Goal: Task Accomplishment & Management: Manage account settings

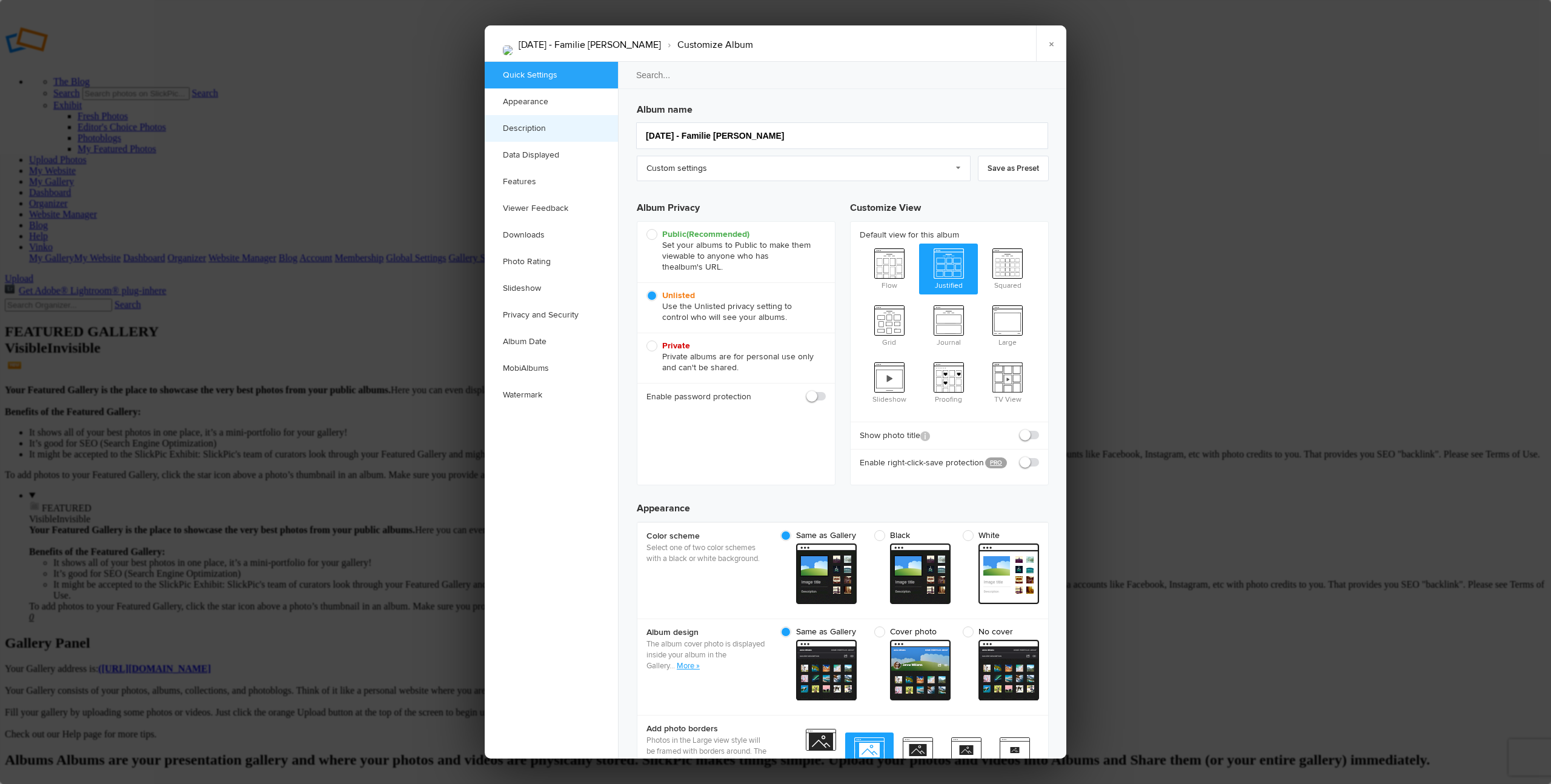
click at [540, 126] on link "Description" at bounding box center [552, 128] width 133 height 26
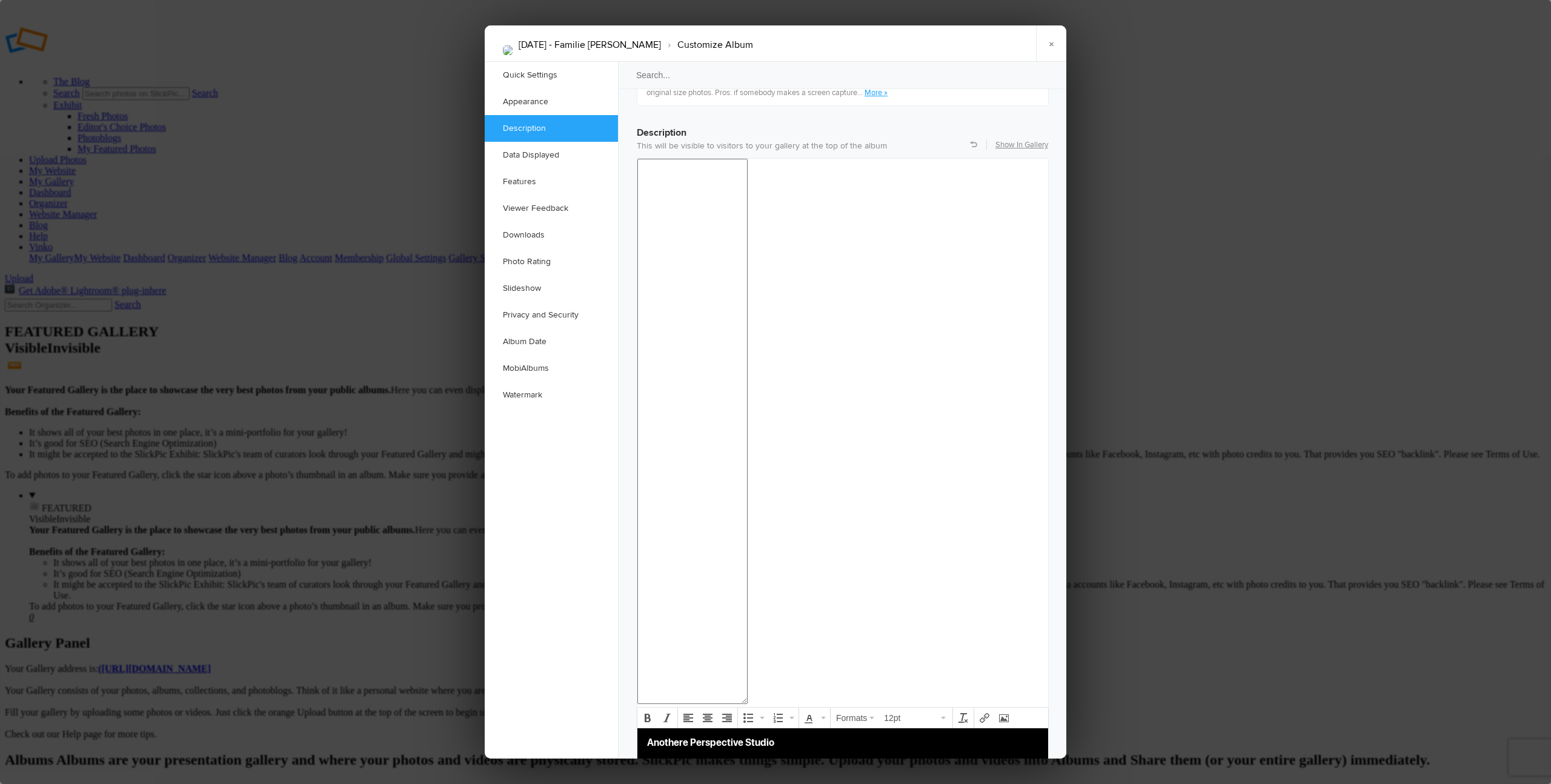
copy body "Anothere Perspective Studio Telefon: 0660 936 7091 Website: anothereperspective…"
click at [1055, 41] on link "×" at bounding box center [1050, 44] width 30 height 36
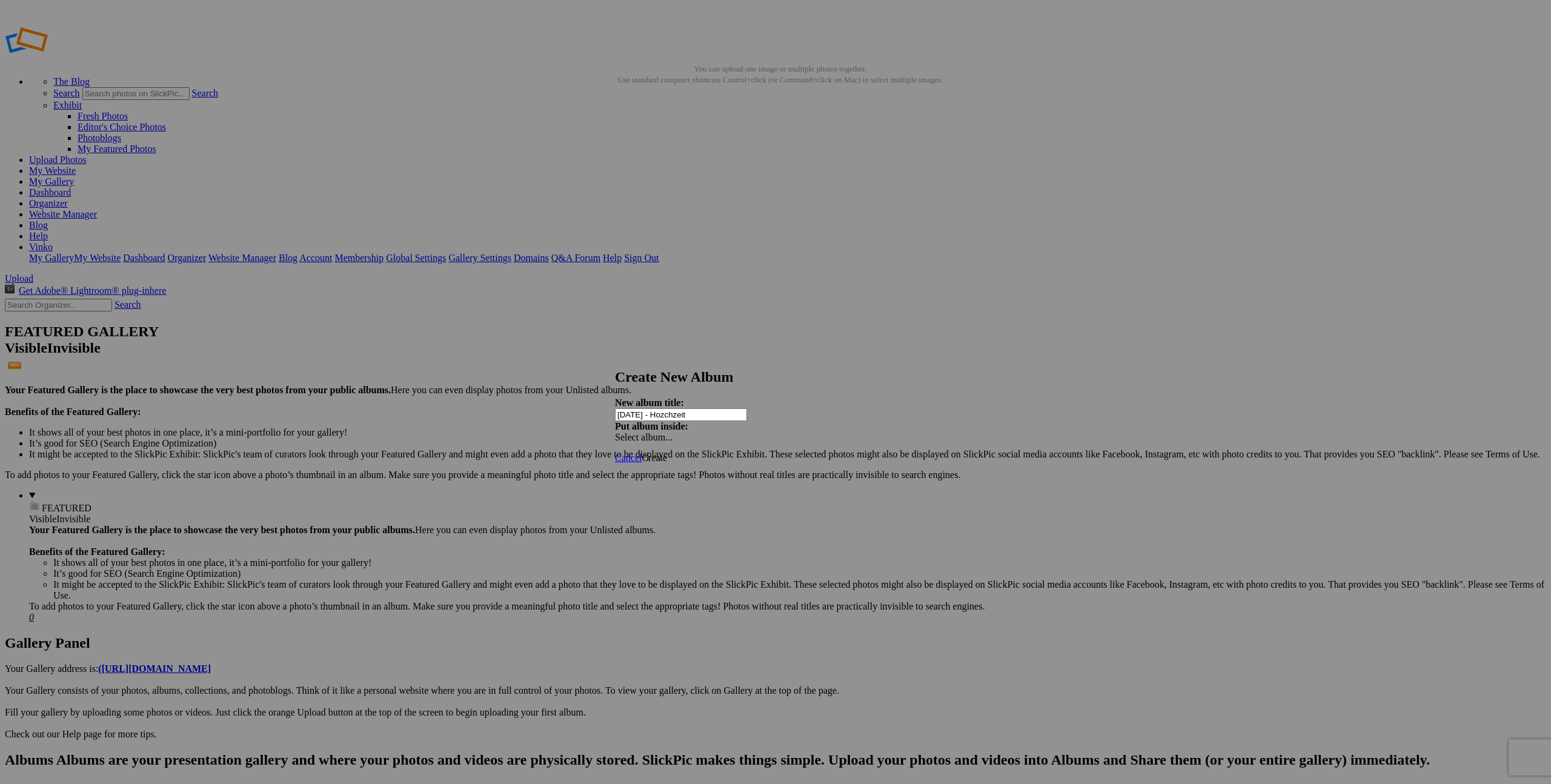
type input "30.8.25 - Hozchzeit"
drag, startPoint x: 264, startPoint y: 67, endPoint x: 275, endPoint y: 81, distance: 17.8
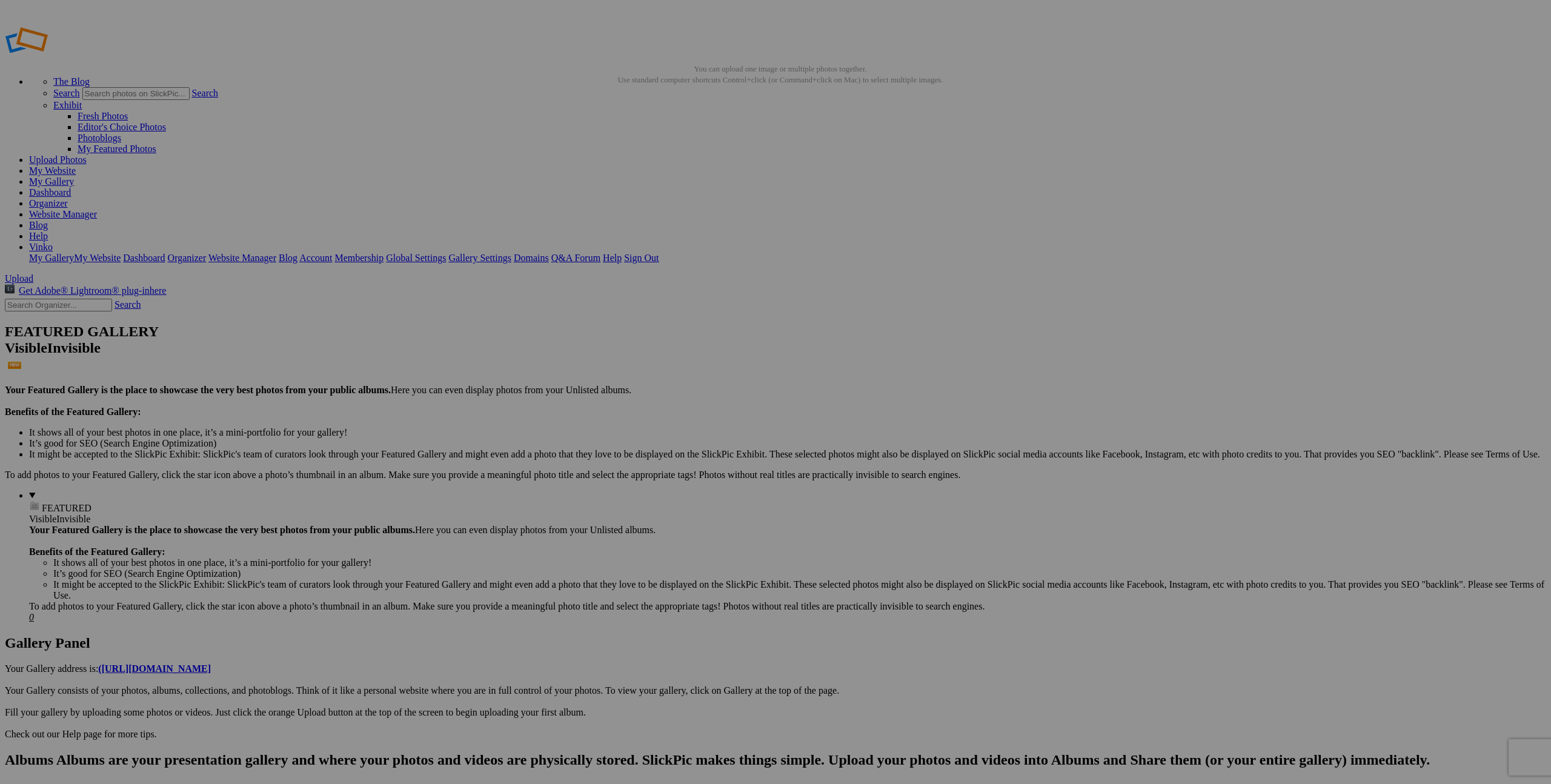
type input "[DATE] - Hochzeit"
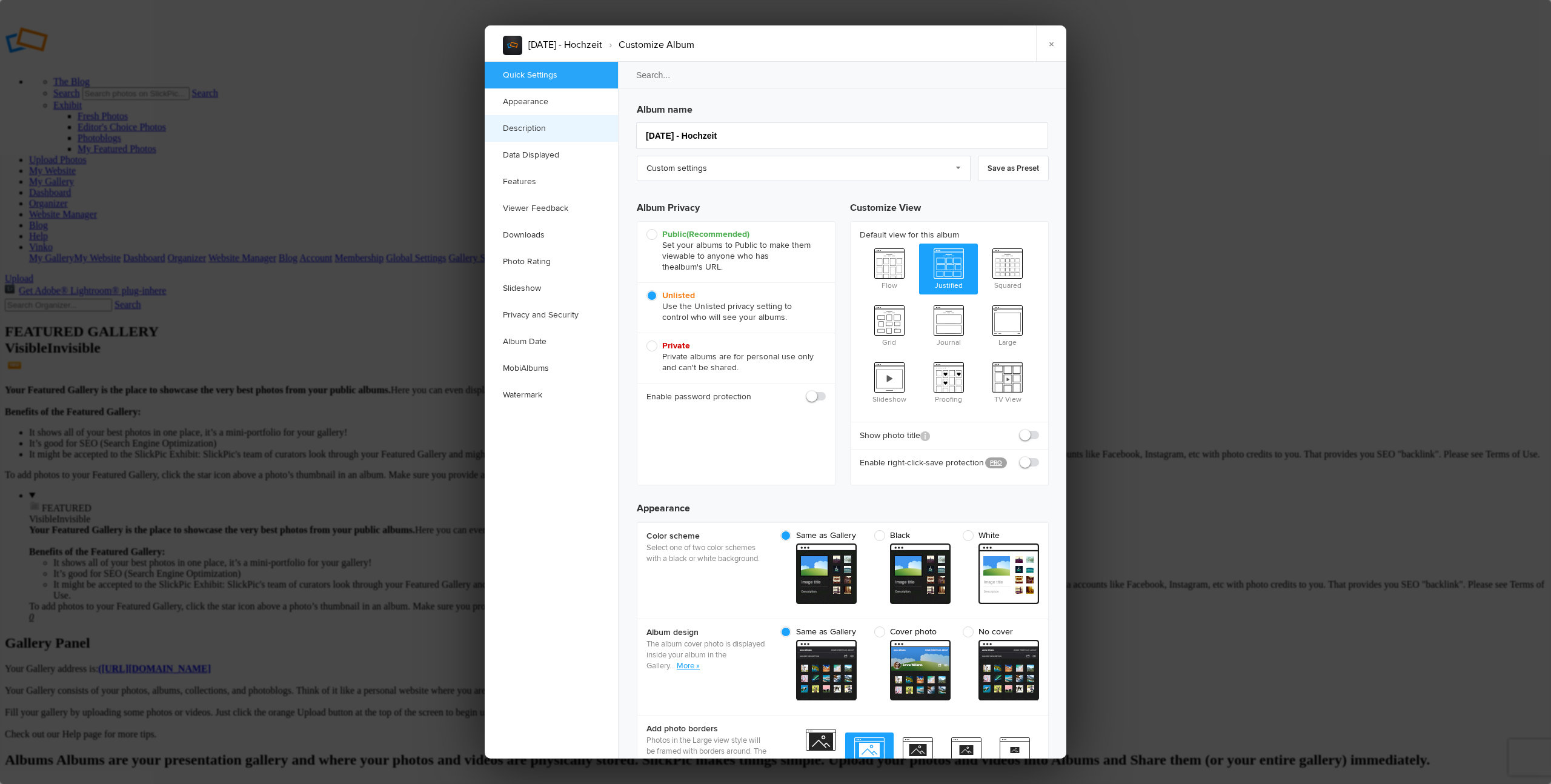
click at [527, 122] on link "Description" at bounding box center [552, 128] width 133 height 26
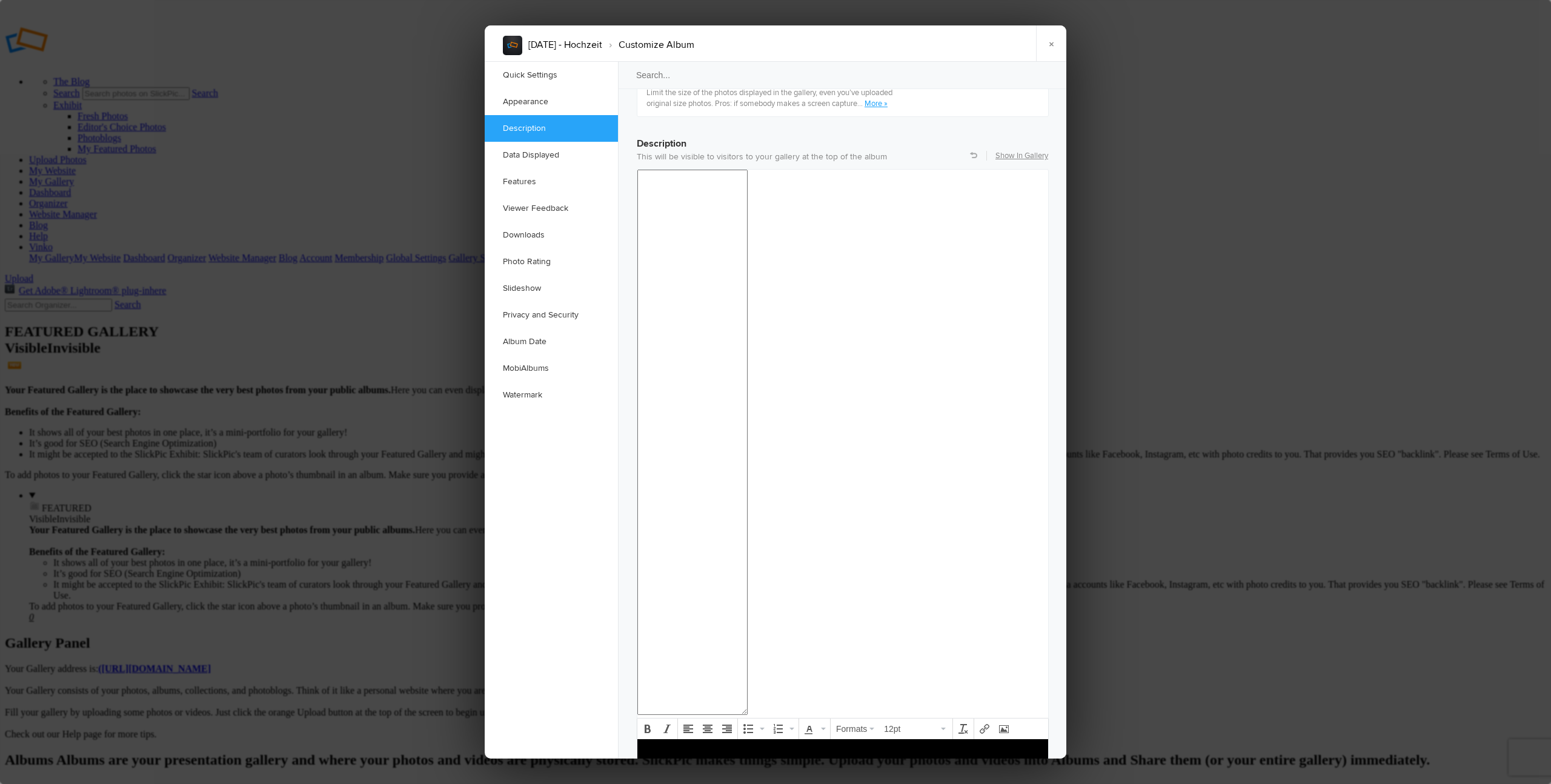
scroll to position [941, 0]
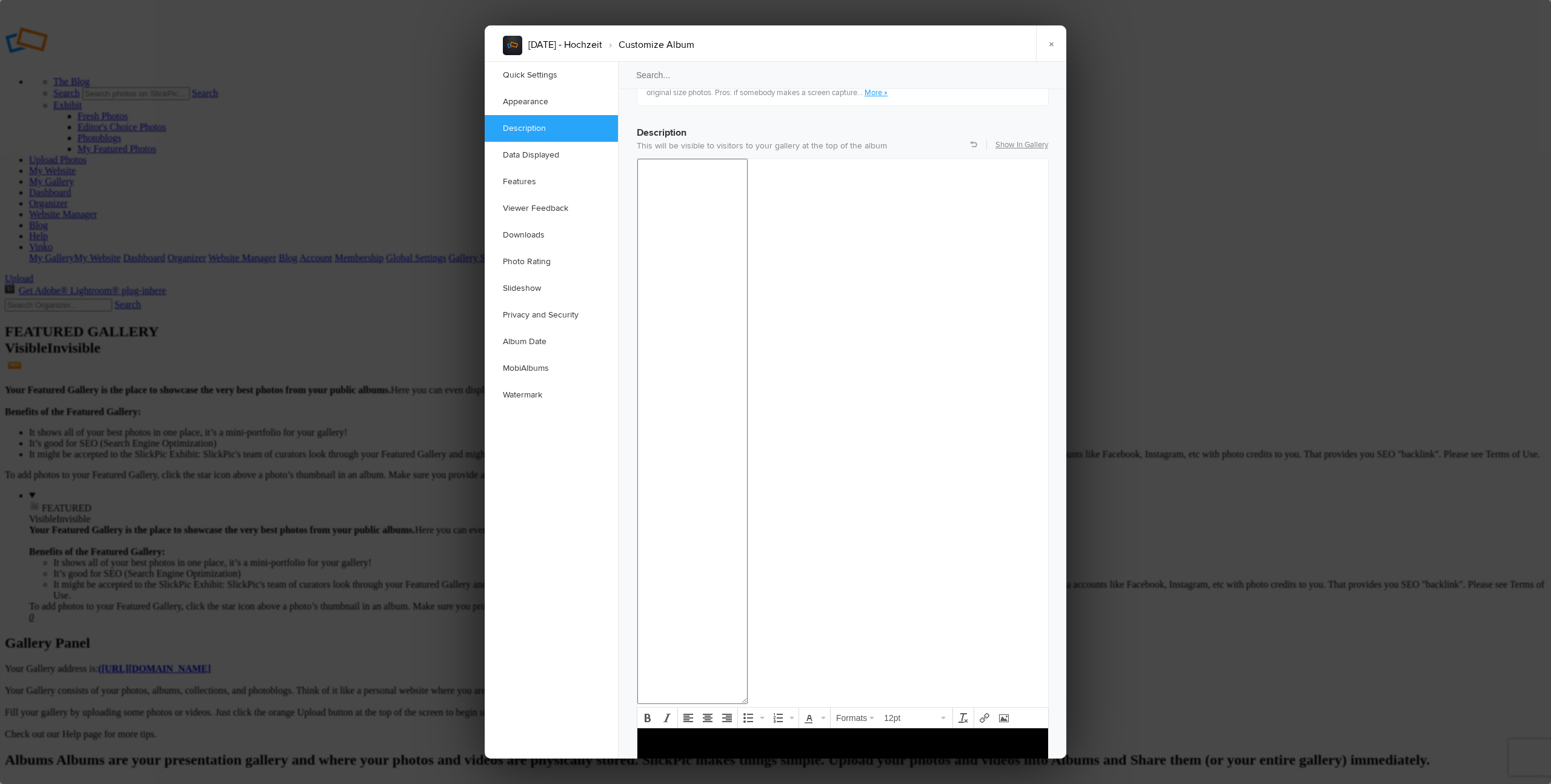
click at [692, 763] on body at bounding box center [842, 761] width 401 height 52
click at [571, 159] on link "Data Displayed" at bounding box center [552, 154] width 133 height 26
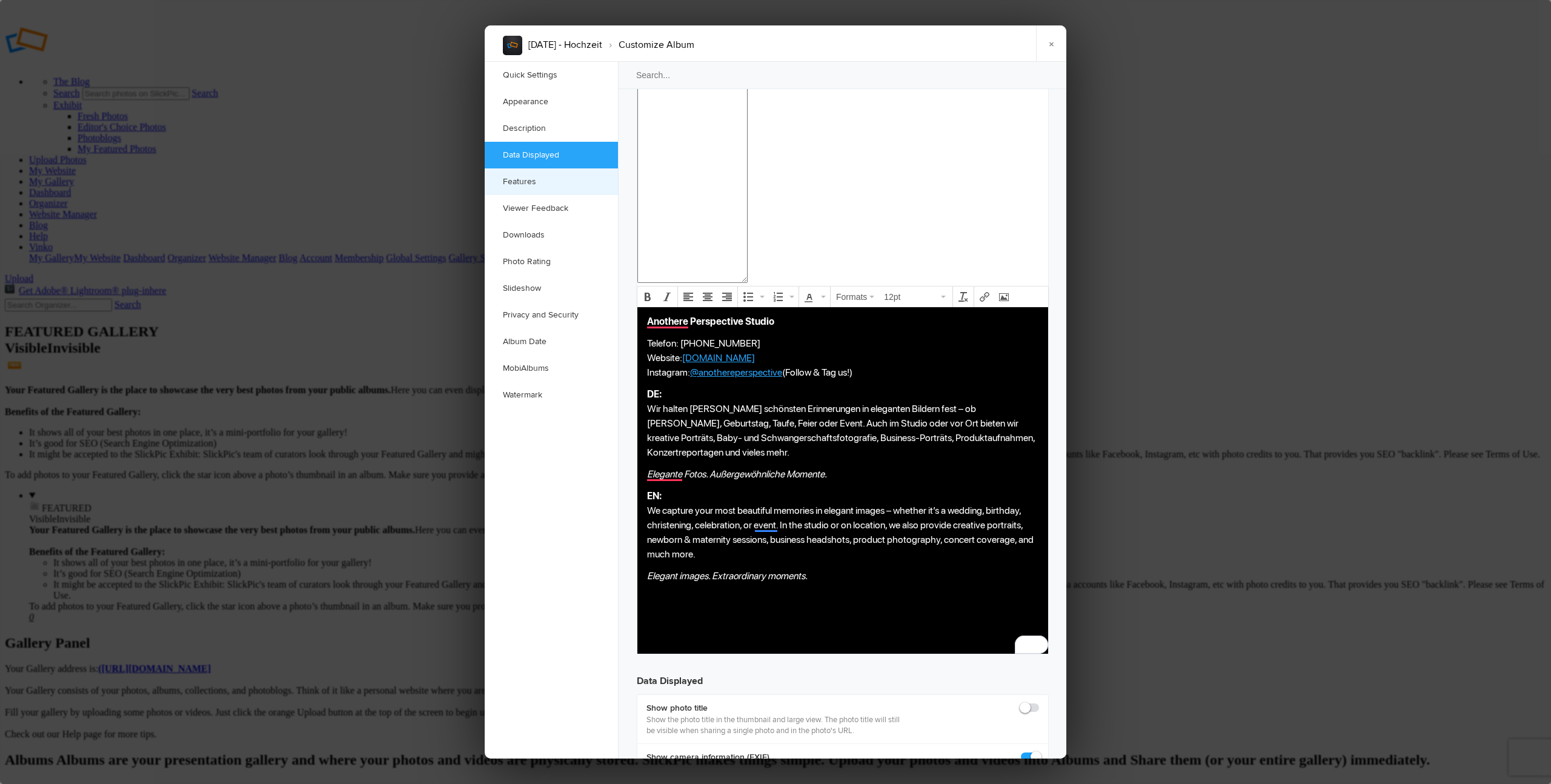
click at [552, 168] on link "Features" at bounding box center [552, 182] width 133 height 26
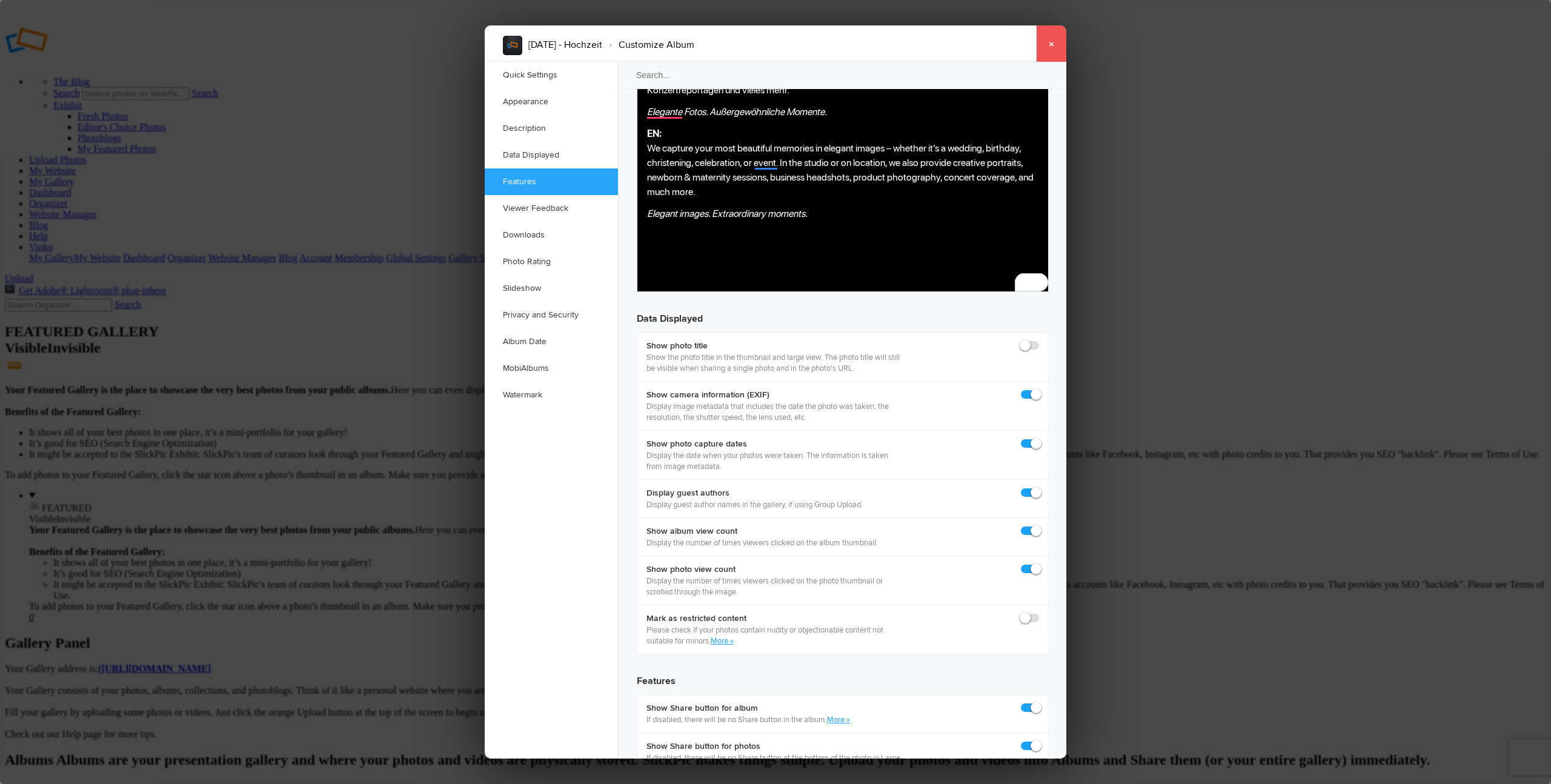
click at [1052, 45] on link "×" at bounding box center [1050, 44] width 30 height 36
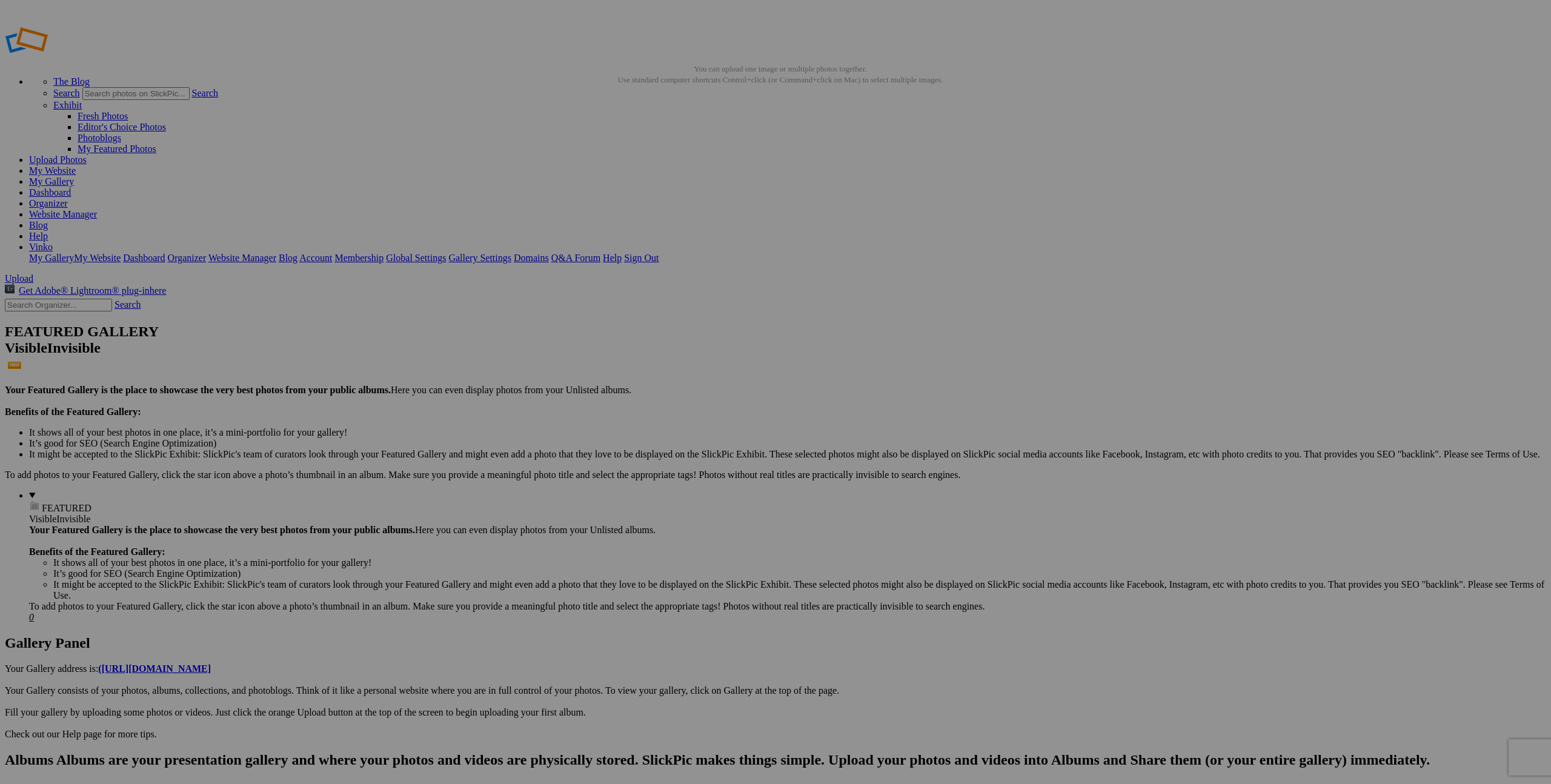
type input "[DATE] - Hochzeit"
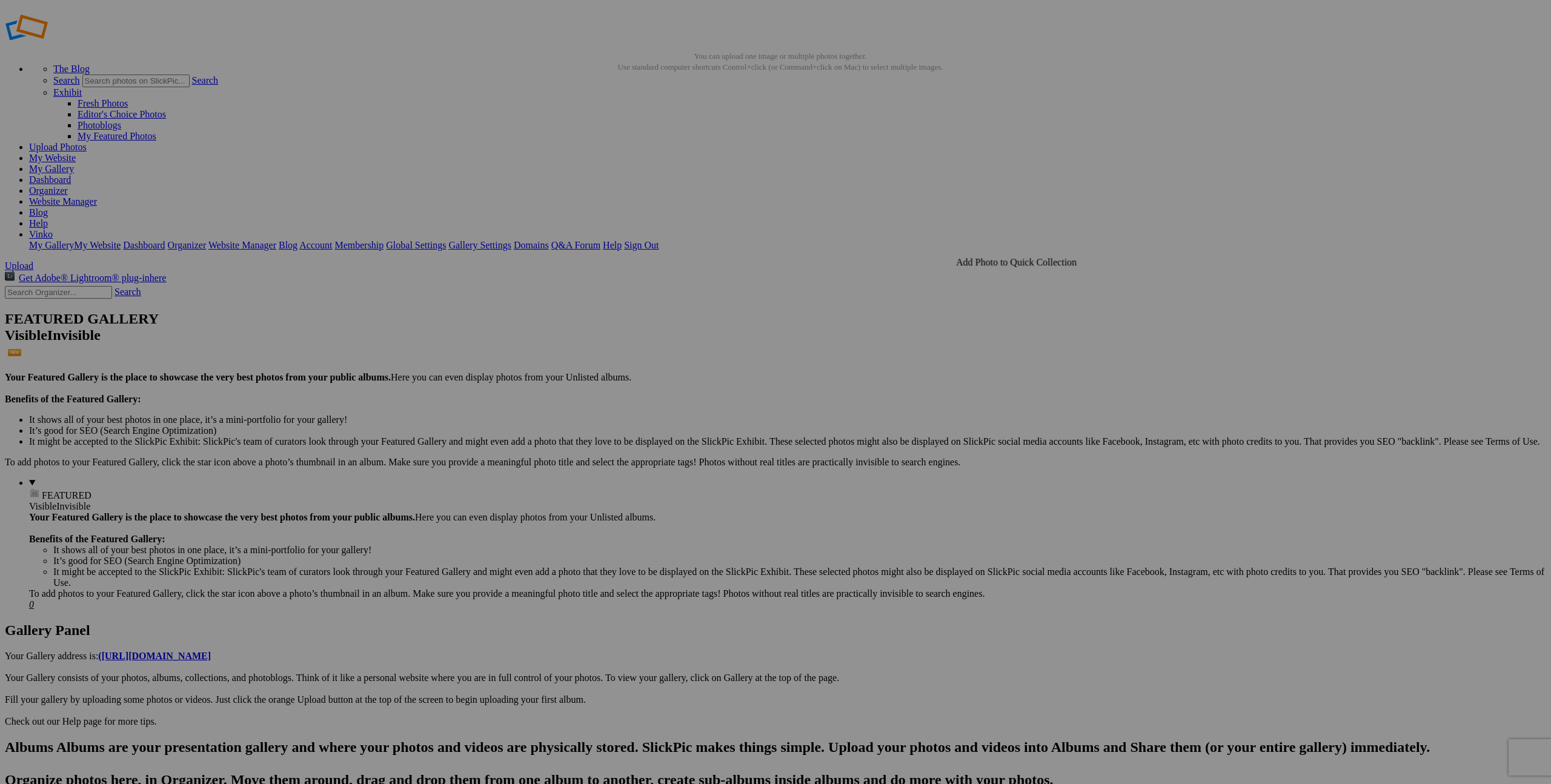
scroll to position [11, 0]
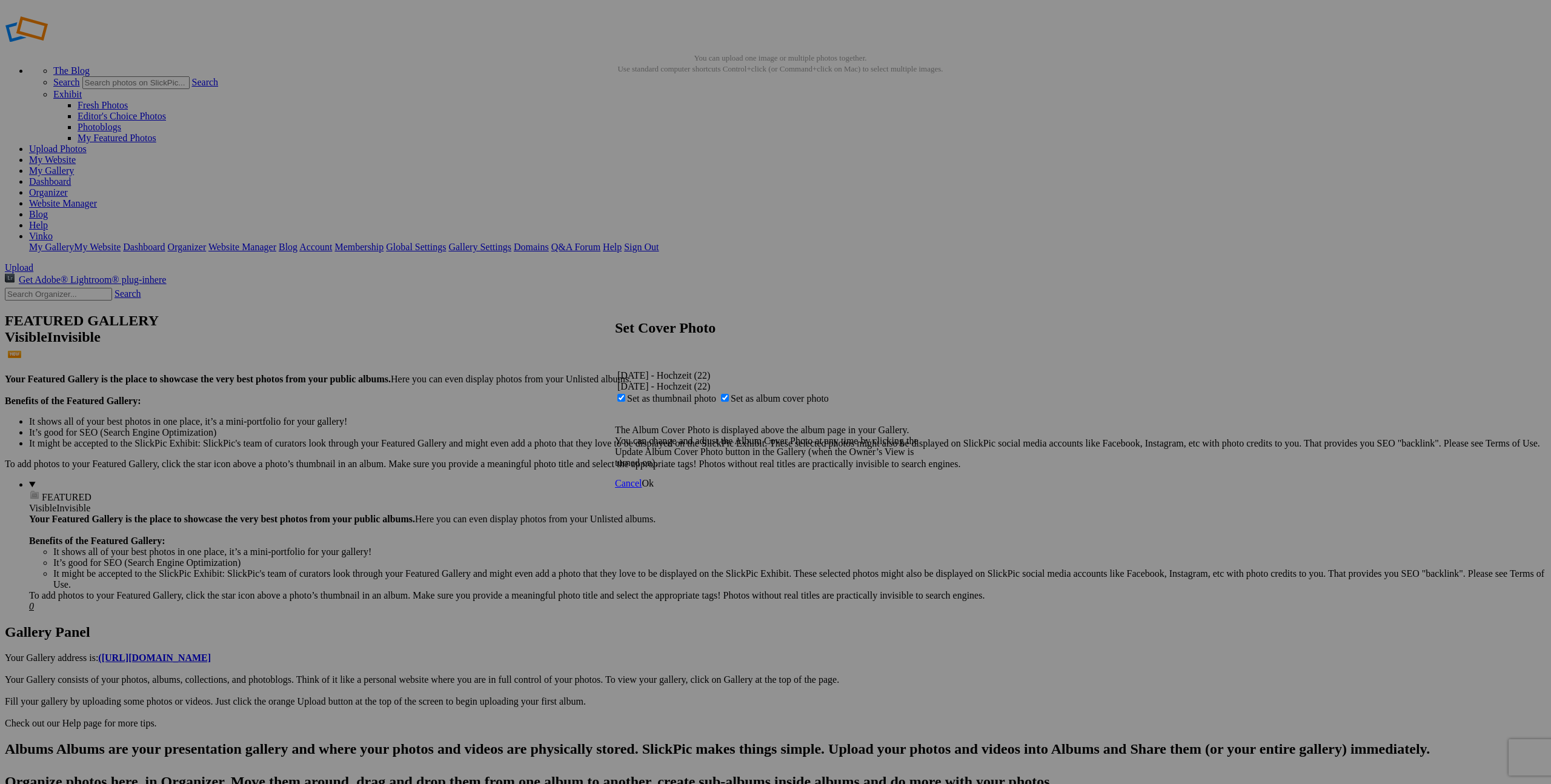
click at [653, 488] on span "Ok" at bounding box center [648, 483] width 12 height 11
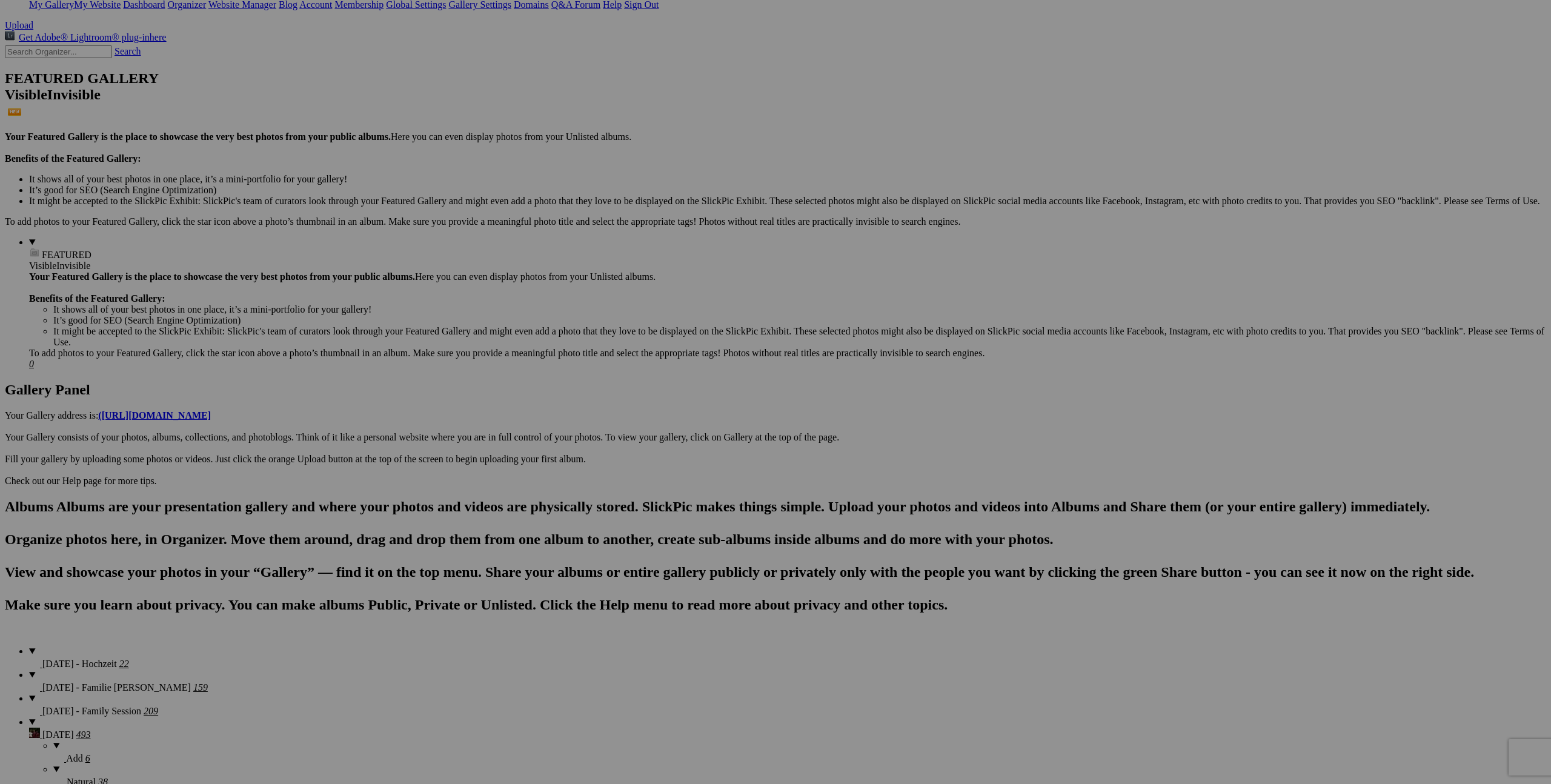
scroll to position [382, 0]
